Goal: Task Accomplishment & Management: Use online tool/utility

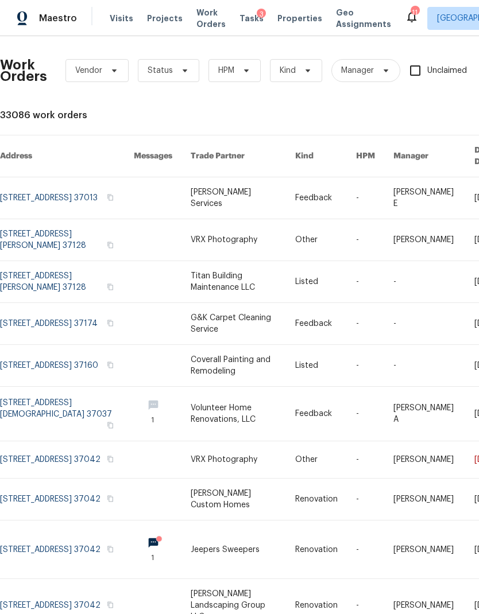
click at [289, 17] on span "Properties" at bounding box center [299, 18] width 45 height 11
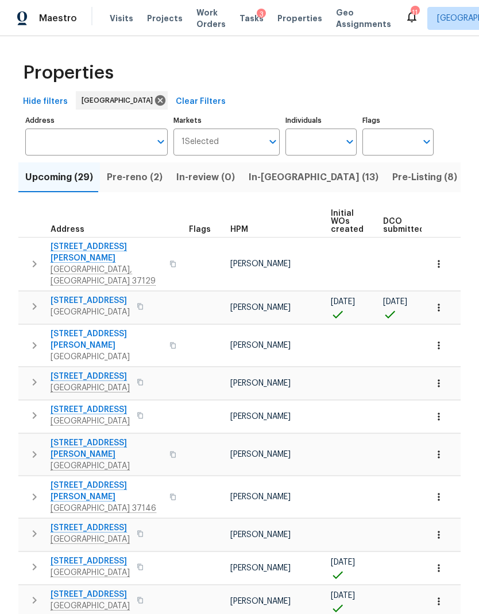
click at [263, 174] on span "In-[GEOGRAPHIC_DATA] (13)" at bounding box center [313, 177] width 130 height 16
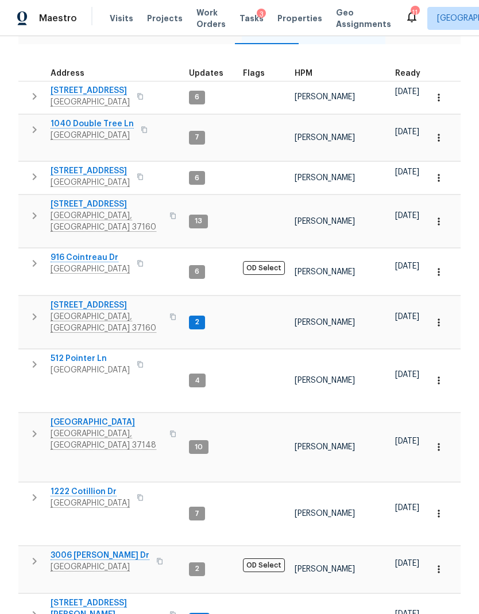
scroll to position [147, 0]
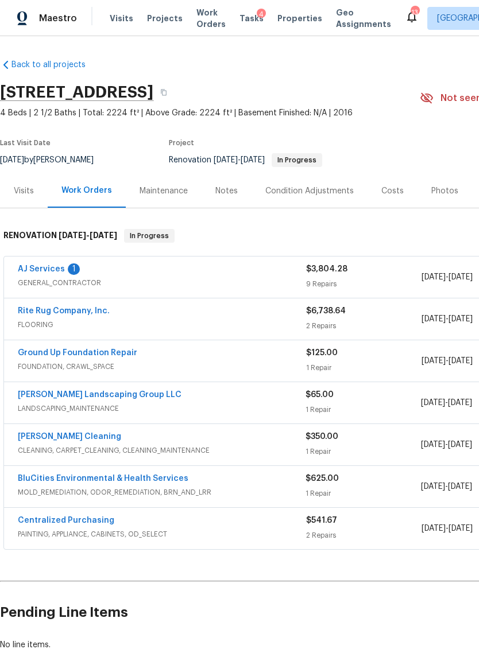
click at [46, 265] on link "AJ Services" at bounding box center [41, 269] width 47 height 8
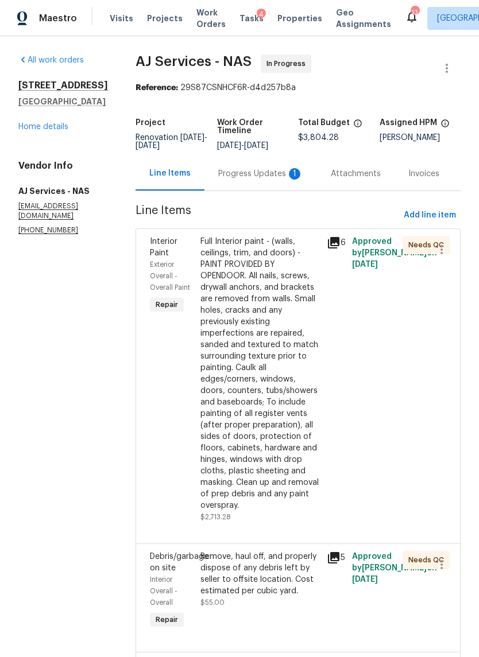
click at [256, 176] on div "Progress Updates 1" at bounding box center [260, 173] width 85 height 11
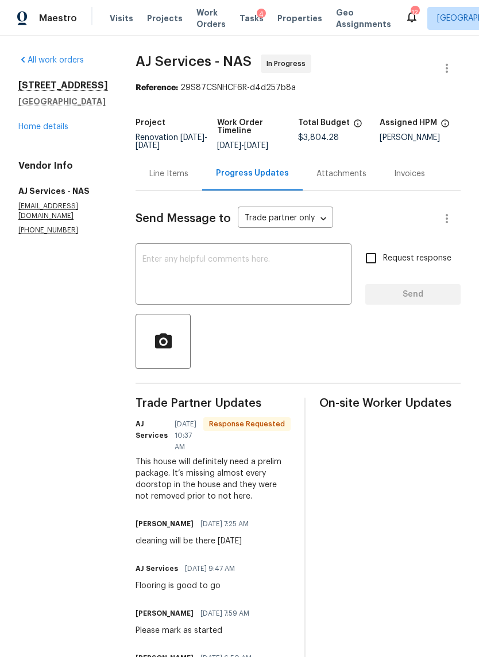
click at [175, 175] on div "Line Items" at bounding box center [168, 173] width 39 height 11
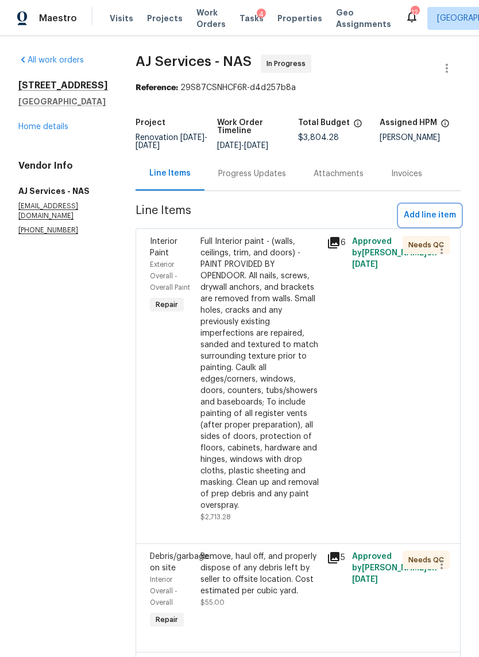
click at [435, 209] on span "Add line item" at bounding box center [429, 215] width 52 height 14
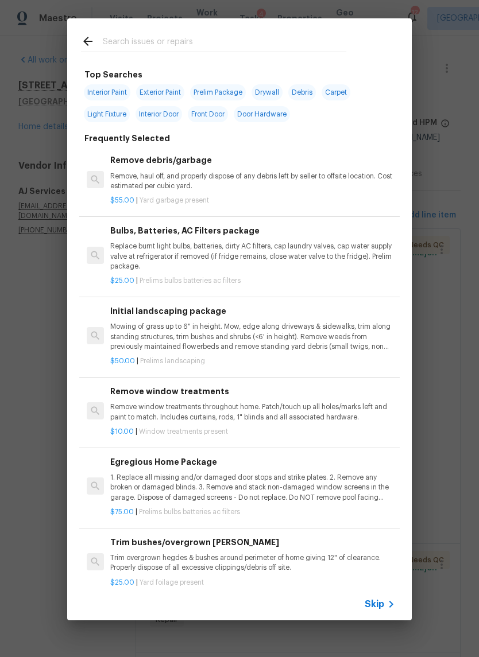
click at [230, 85] on span "Prelim Package" at bounding box center [218, 92] width 56 height 16
type input "Prelim Package"
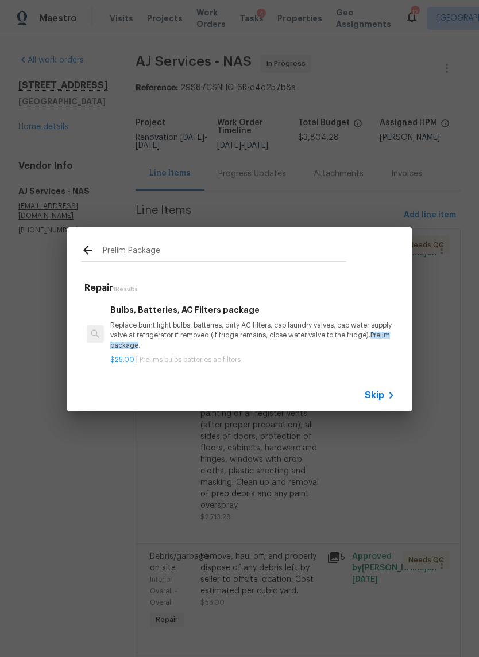
click at [218, 323] on p "Replace burnt light bulbs, batteries, dirty AC filters, cap laundry valves, cap…" at bounding box center [252, 335] width 285 height 29
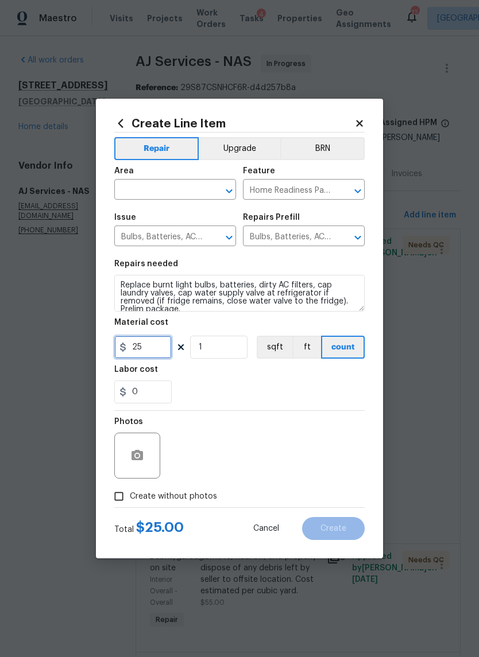
click at [139, 344] on input "25" at bounding box center [142, 347] width 57 height 23
click at [138, 344] on input "25" at bounding box center [142, 347] width 57 height 23
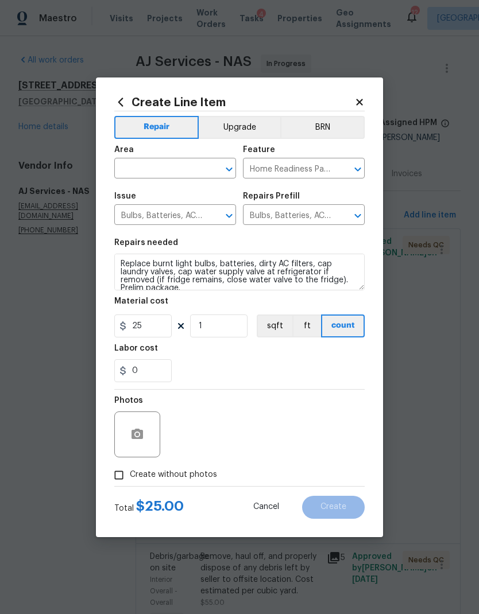
click at [138, 348] on h5 "Labor cost" at bounding box center [136, 348] width 44 height 8
click at [134, 328] on input "25" at bounding box center [142, 325] width 57 height 23
click at [142, 318] on input "25" at bounding box center [142, 325] width 57 height 23
click at [141, 326] on input "25" at bounding box center [142, 325] width 57 height 23
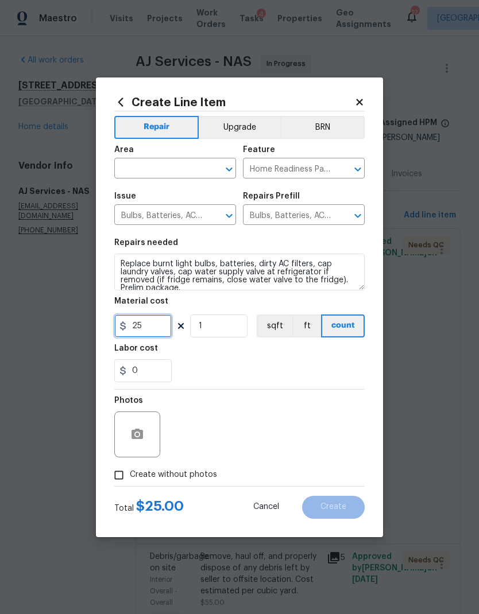
click at [141, 325] on input "25" at bounding box center [142, 325] width 57 height 23
type input "75"
click at [234, 357] on div "Labor cost" at bounding box center [239, 351] width 250 height 15
click at [197, 484] on label "Create without photos" at bounding box center [162, 475] width 109 height 22
click at [130, 484] on input "Create without photos" at bounding box center [119, 475] width 22 height 22
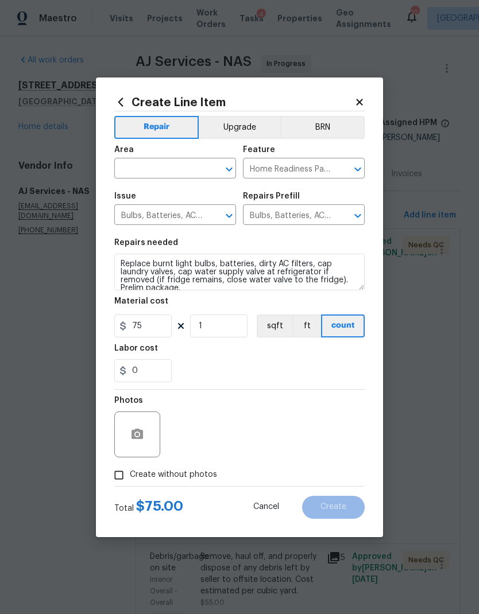
checkbox input "true"
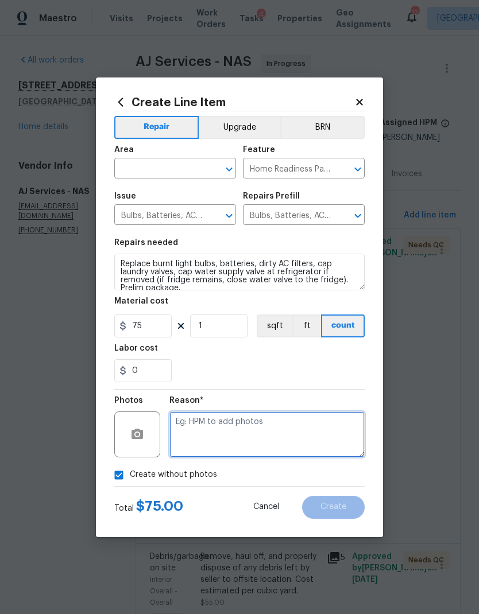
click at [249, 435] on textarea at bounding box center [266, 434] width 195 height 46
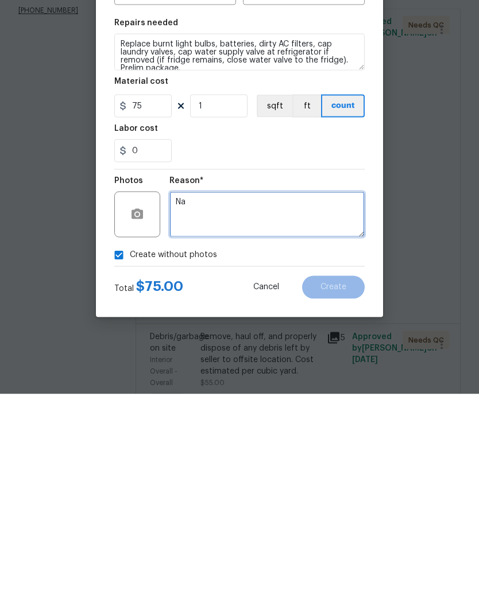
type textarea "Na"
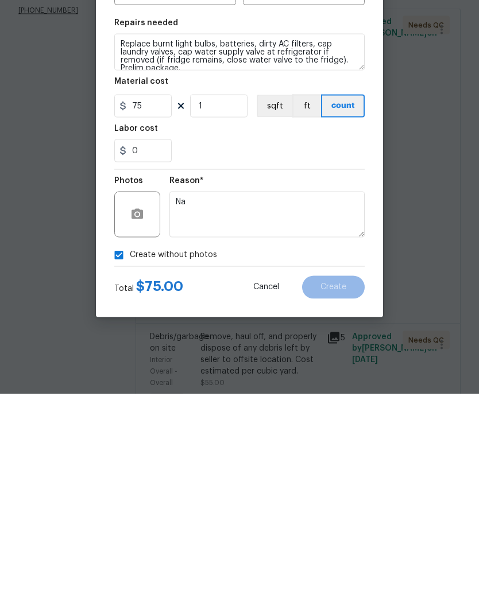
scroll to position [46, 0]
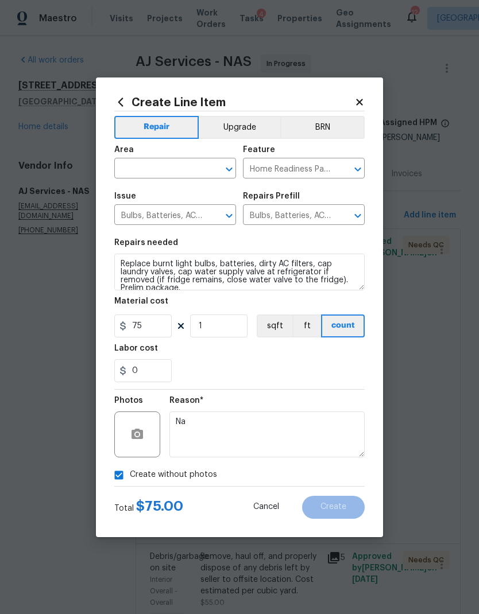
click at [159, 165] on input "text" at bounding box center [159, 170] width 90 height 18
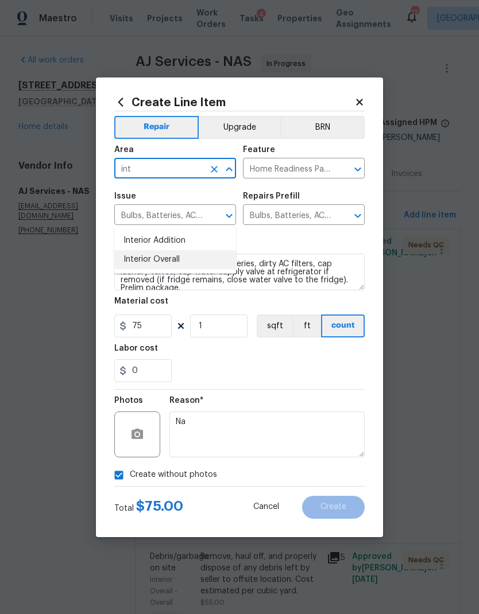
click at [177, 250] on li "Interior Overall" at bounding box center [175, 259] width 122 height 19
type input "Interior Overall"
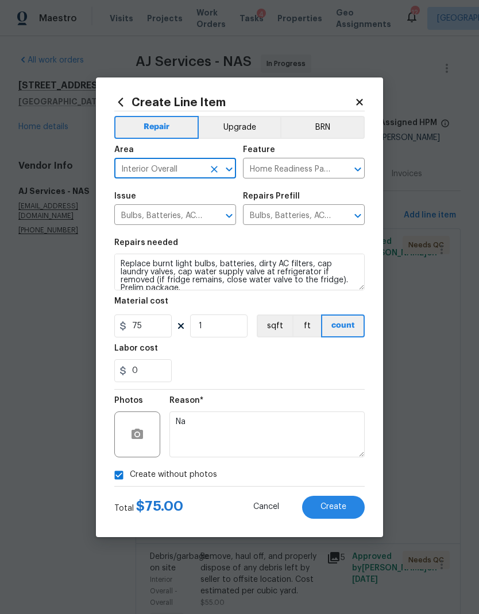
click at [290, 363] on div "0" at bounding box center [239, 370] width 250 height 23
click at [335, 508] on span "Create" at bounding box center [333, 507] width 26 height 9
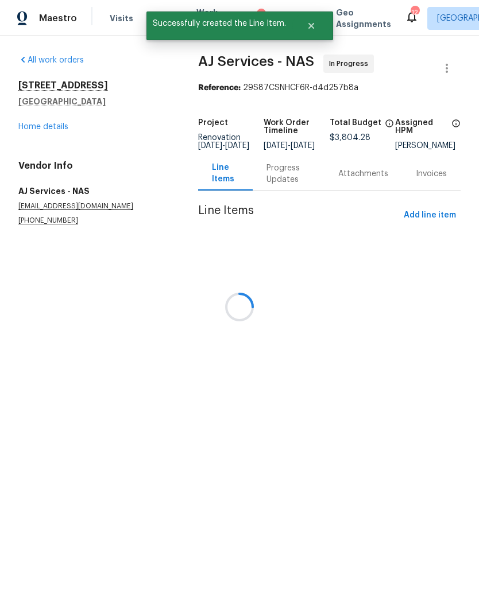
scroll to position [0, 0]
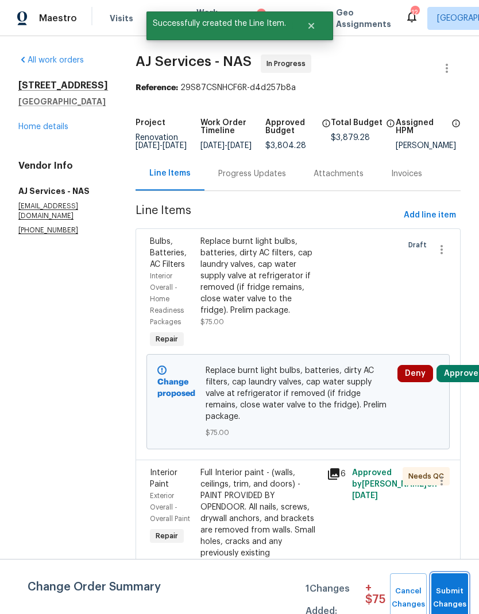
click at [446, 582] on button "Submit Changes" at bounding box center [449, 597] width 37 height 49
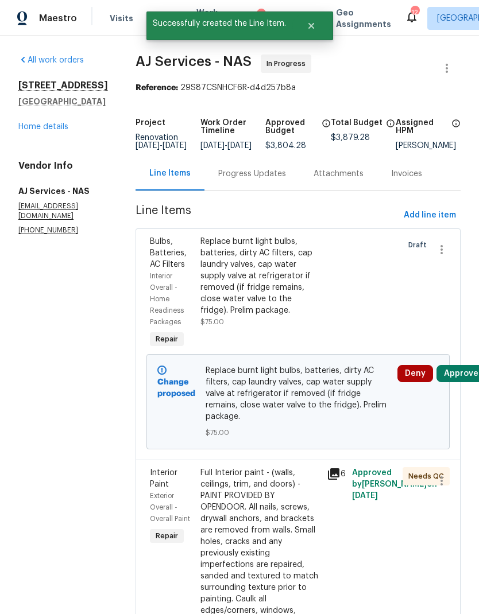
click at [463, 378] on button "Approve" at bounding box center [460, 373] width 49 height 17
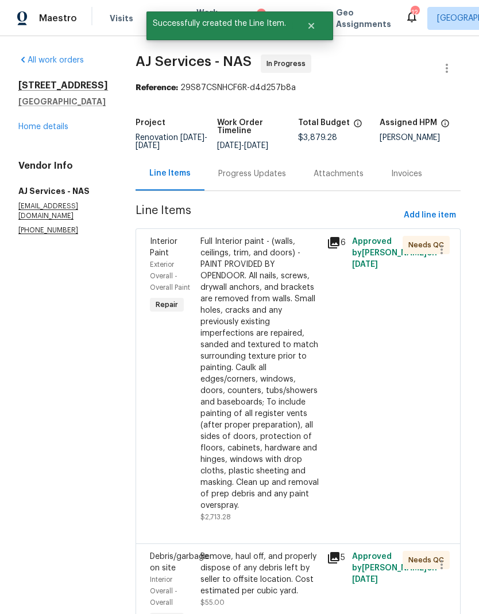
click at [256, 170] on div "Progress Updates" at bounding box center [252, 173] width 68 height 11
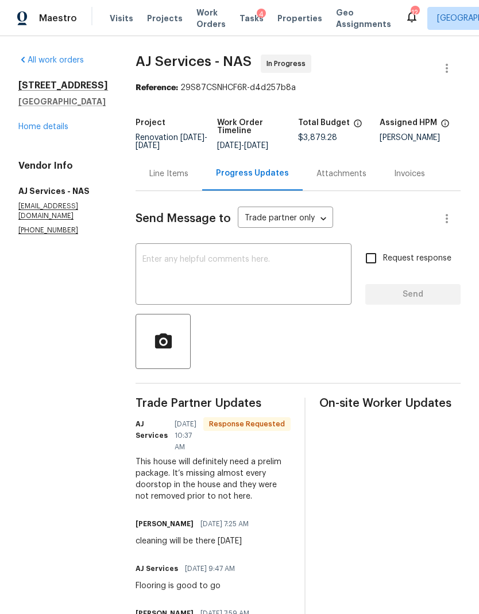
click at [256, 294] on textarea at bounding box center [243, 275] width 202 height 40
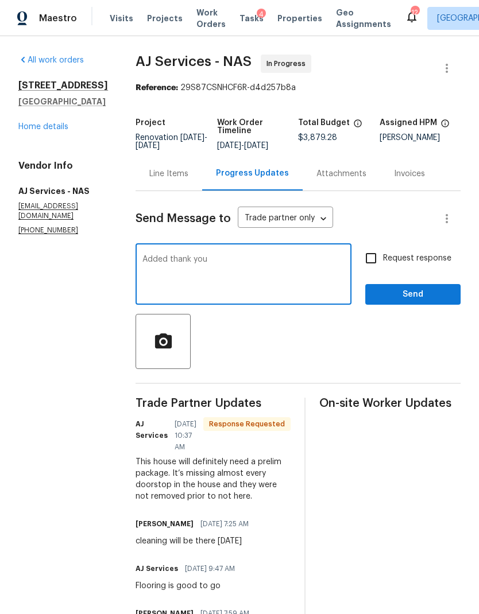
type textarea "Added thank you"
click at [383, 258] on input "Request response" at bounding box center [371, 258] width 24 height 24
checkbox input "true"
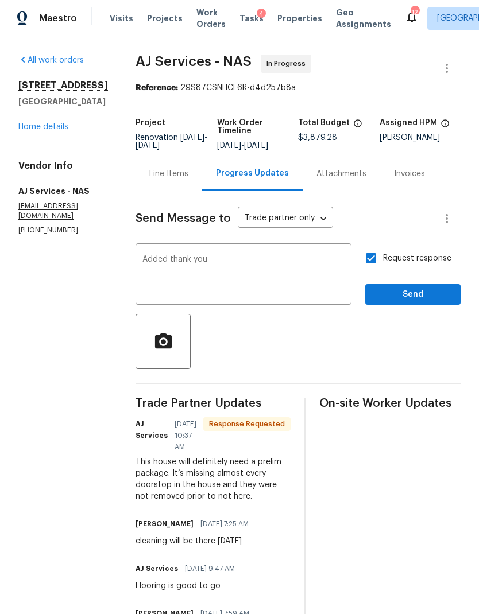
click at [425, 279] on div "Request response Send" at bounding box center [412, 275] width 95 height 59
click at [425, 286] on button "Send" at bounding box center [412, 294] width 95 height 21
